Goal: Find specific page/section: Find specific page/section

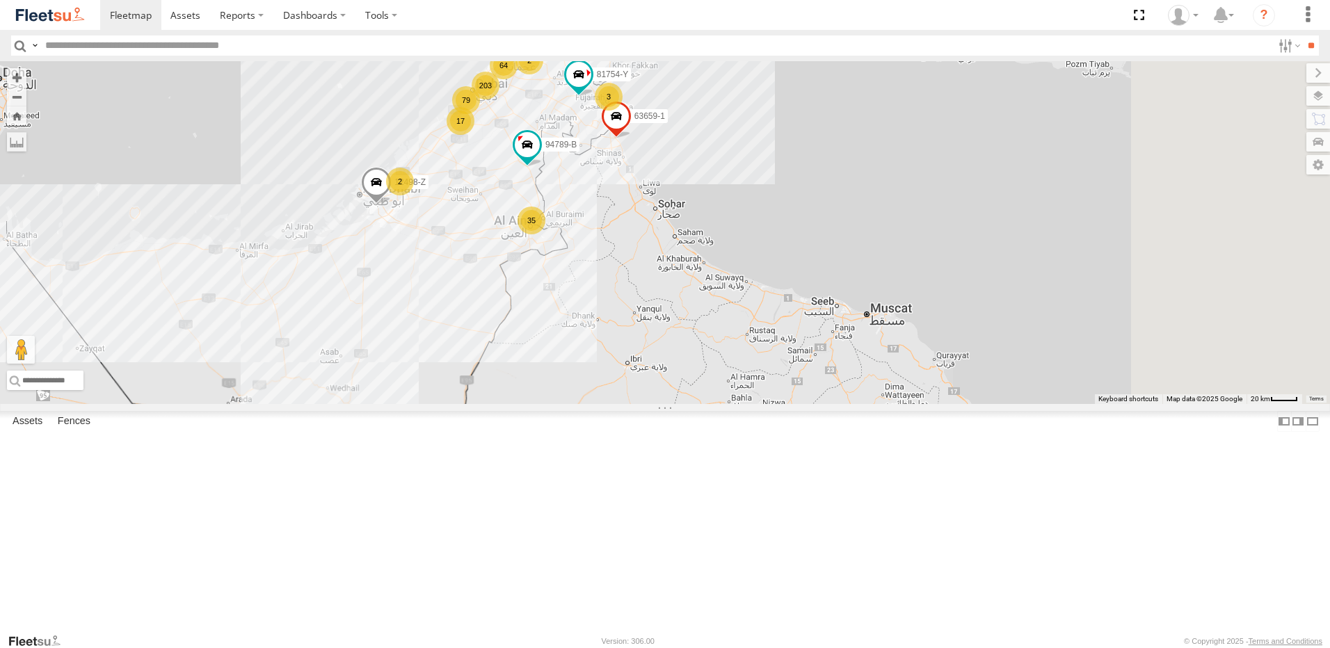
drag, startPoint x: 744, startPoint y: 441, endPoint x: 625, endPoint y: 291, distance: 191.0
click at [625, 291] on div "63659-1 12498-Z 81754-Y 94789-B 203 35 17 14 2 3 64 2 79 2" at bounding box center [665, 232] width 1330 height 343
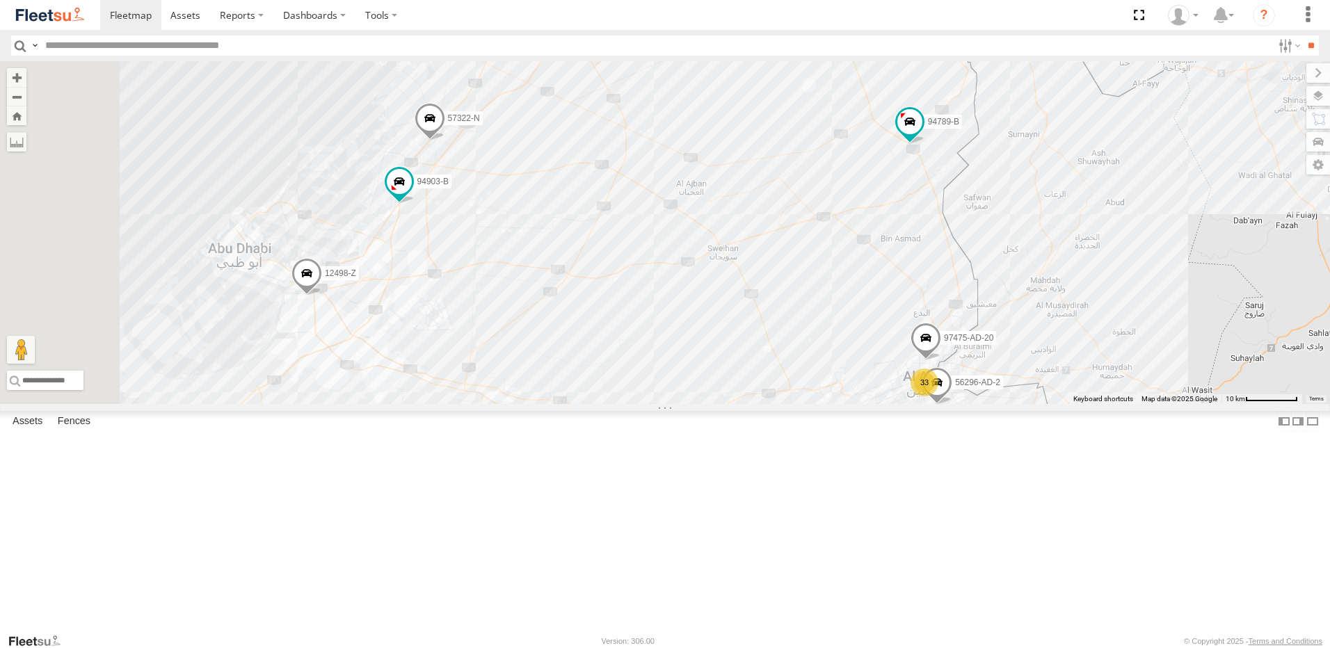
drag, startPoint x: 564, startPoint y: 289, endPoint x: 701, endPoint y: 303, distance: 137.7
click at [701, 302] on div "63659-1 12498-Z 81754-Y 94789-B 97475-AD-20 5 33 3 94903-B 56296-AD-2 97768-Z 5…" at bounding box center [665, 232] width 1330 height 343
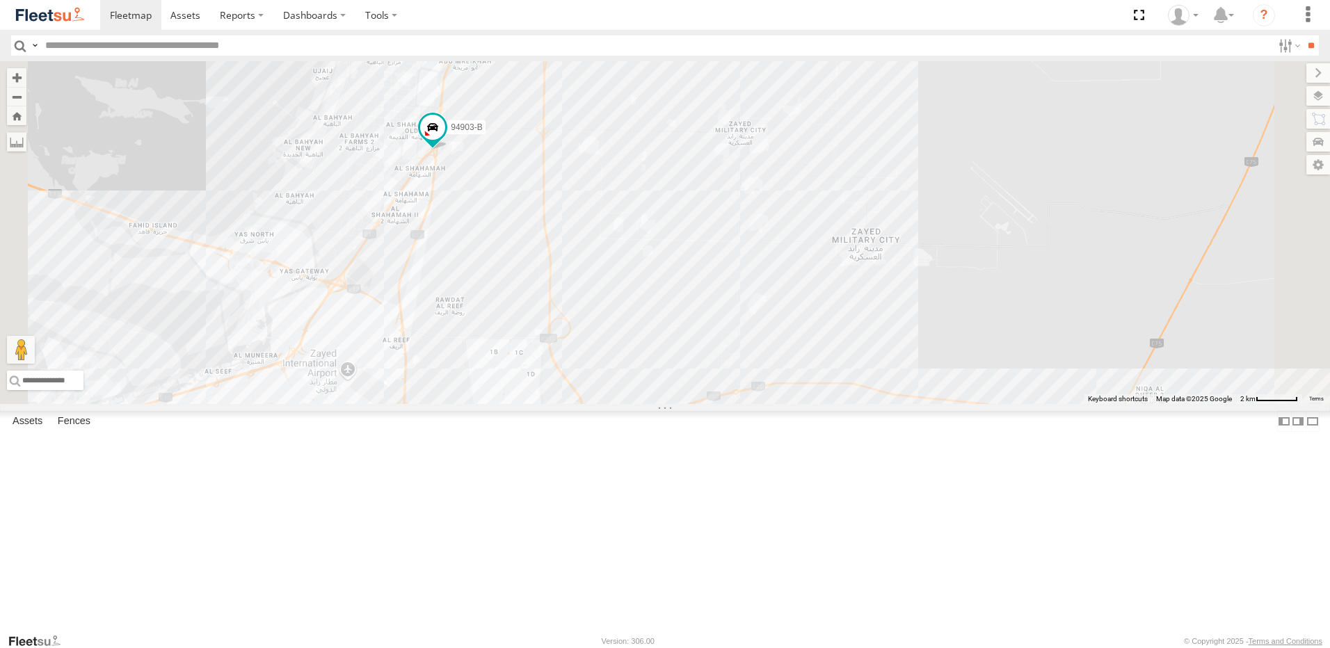
drag, startPoint x: 1113, startPoint y: 490, endPoint x: 1084, endPoint y: 373, distance: 120.2
click at [1084, 373] on div "63659-1 12498-Z 81754-Y 94789-B 97475-AD-20 94903-B 56296-AD-2 97768-Z 57322-N" at bounding box center [665, 232] width 1330 height 343
click at [201, 46] on input "text" at bounding box center [656, 45] width 1232 height 20
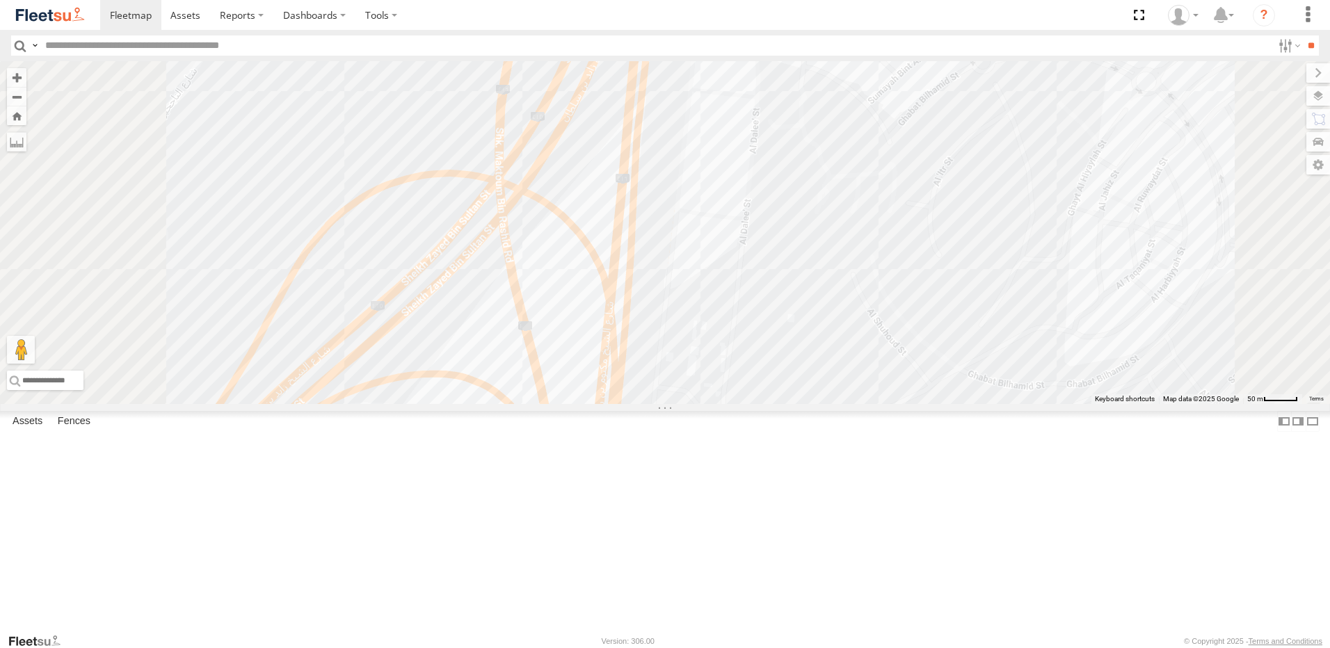
drag, startPoint x: 583, startPoint y: 488, endPoint x: 657, endPoint y: 355, distance: 152.2
click at [657, 355] on div "63659-1 12498-Z 81754-Y 94789-B 97475-AD-20 94903-B 56296-AD-2 97768-Z 57322-N" at bounding box center [665, 232] width 1330 height 343
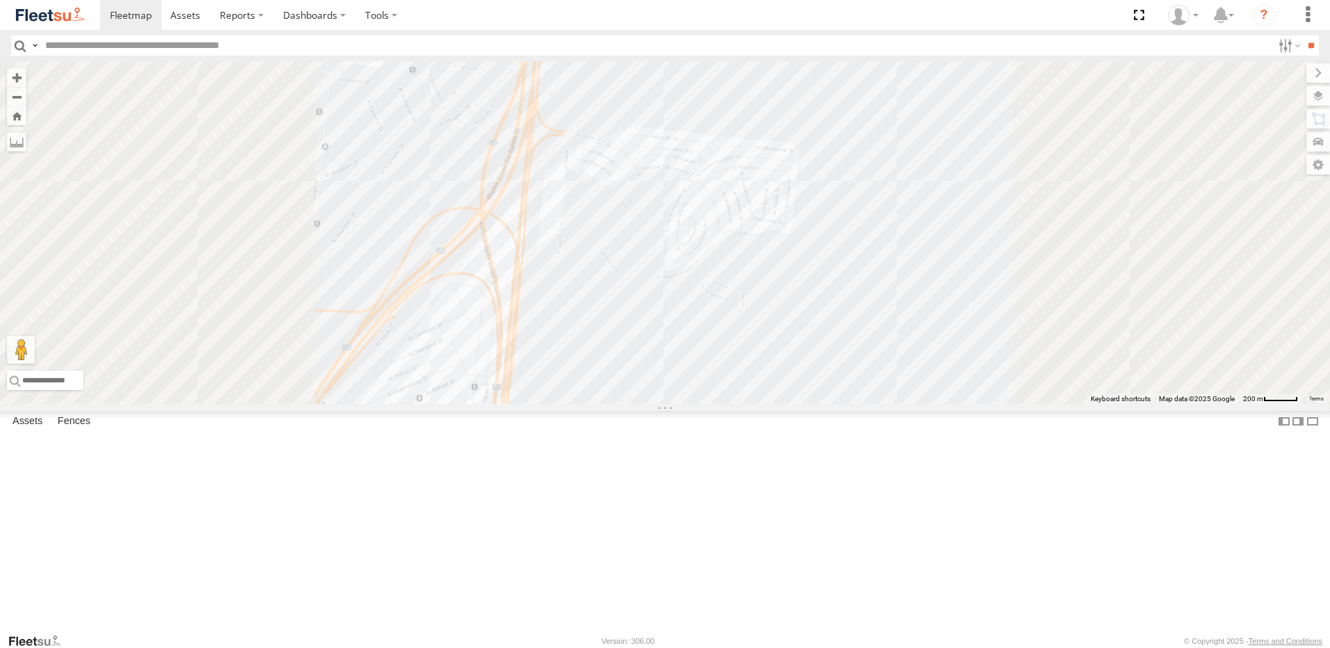
drag, startPoint x: 596, startPoint y: 396, endPoint x: 726, endPoint y: 260, distance: 188.4
click at [690, 302] on div "63659-1 12498-Z 81754-Y 94789-B 97475-AD-20 94903-B 56296-AD-2 97768-Z 57322-N" at bounding box center [665, 232] width 1330 height 343
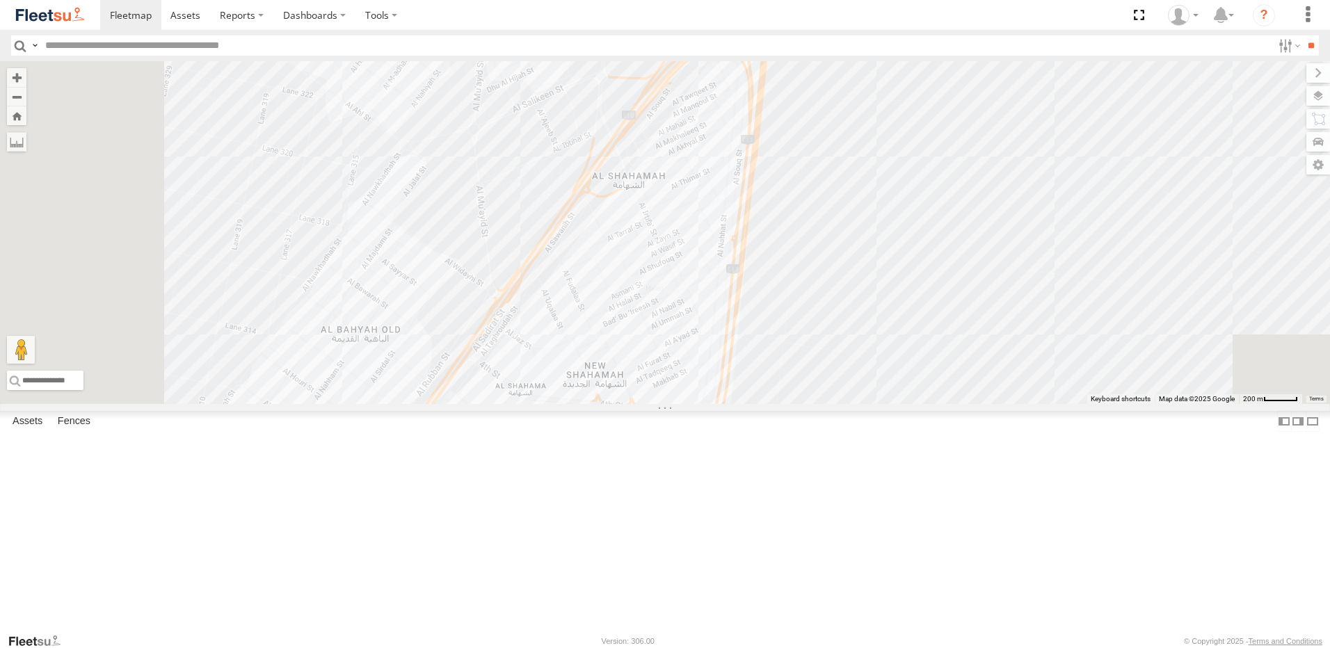
drag, startPoint x: 648, startPoint y: 449, endPoint x: 732, endPoint y: 279, distance: 189.7
click at [715, 308] on div "63659-1 12498-Z 81754-Y 94789-B 97475-AD-20 94903-B 56296-AD-2 97768-Z 57322-N" at bounding box center [665, 232] width 1330 height 343
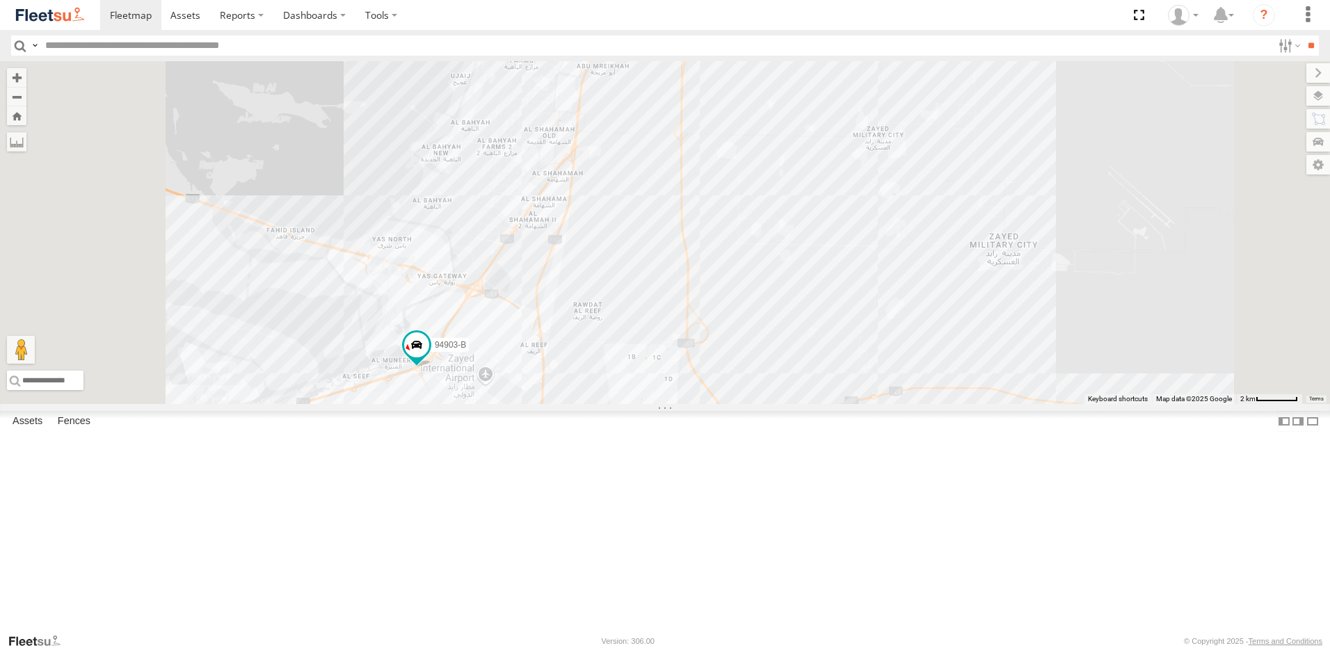
drag, startPoint x: 485, startPoint y: 433, endPoint x: 604, endPoint y: 254, distance: 214.3
click at [580, 298] on div "63659-1 12498-Z 81754-Y 94789-B 97475-AD-20 94903-B 56296-AD-2 97768-Z 57322-N" at bounding box center [665, 232] width 1330 height 343
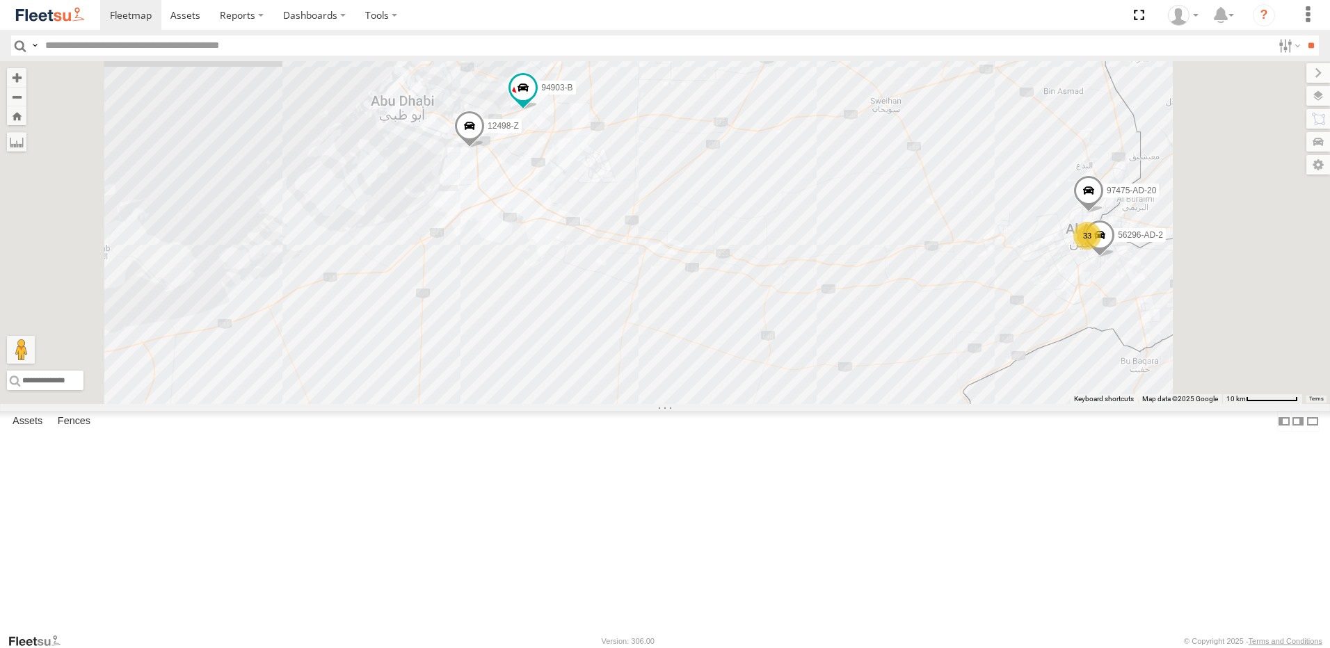
drag, startPoint x: 668, startPoint y: 156, endPoint x: 633, endPoint y: 209, distance: 63.1
click at [633, 209] on div "63659-1 12498-Z 81754-Y 94789-B 97475-AD-20 94903-B 56296-AD-2 97768-Z 57322-N …" at bounding box center [665, 232] width 1330 height 343
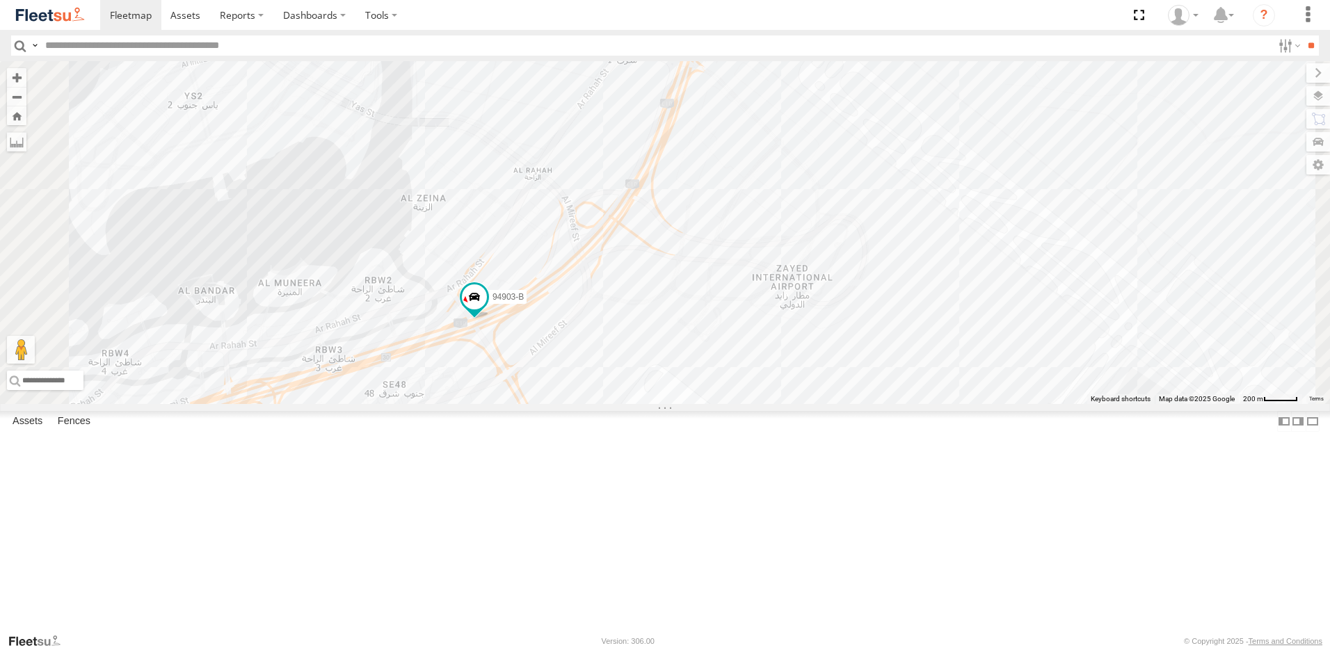
drag, startPoint x: 428, startPoint y: 328, endPoint x: 548, endPoint y: 204, distance: 172.6
click at [538, 210] on div "63659-1 12498-Z 81754-Y 94789-B 97475-AD-20 94903-B 56296-AD-2 97768-Z 57322-N" at bounding box center [665, 232] width 1330 height 343
